Goal: Browse casually

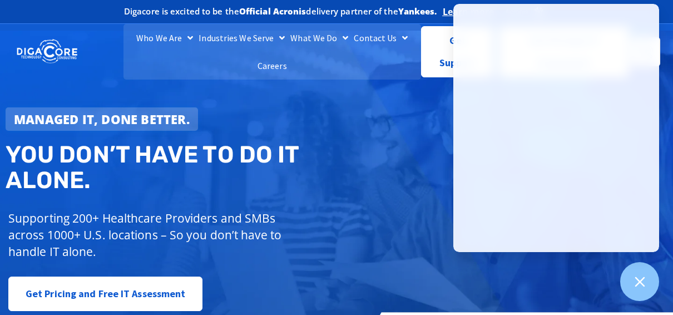
drag, startPoint x: 60, startPoint y: 264, endPoint x: 389, endPoint y: 159, distance: 345.0
click at [389, 159] on div "Managed IT, done better. You don’t have to do IT alone. Supporting 200+ Healthc…" at bounding box center [336, 196] width 673 height 330
